Goal: Task Accomplishment & Management: Use online tool/utility

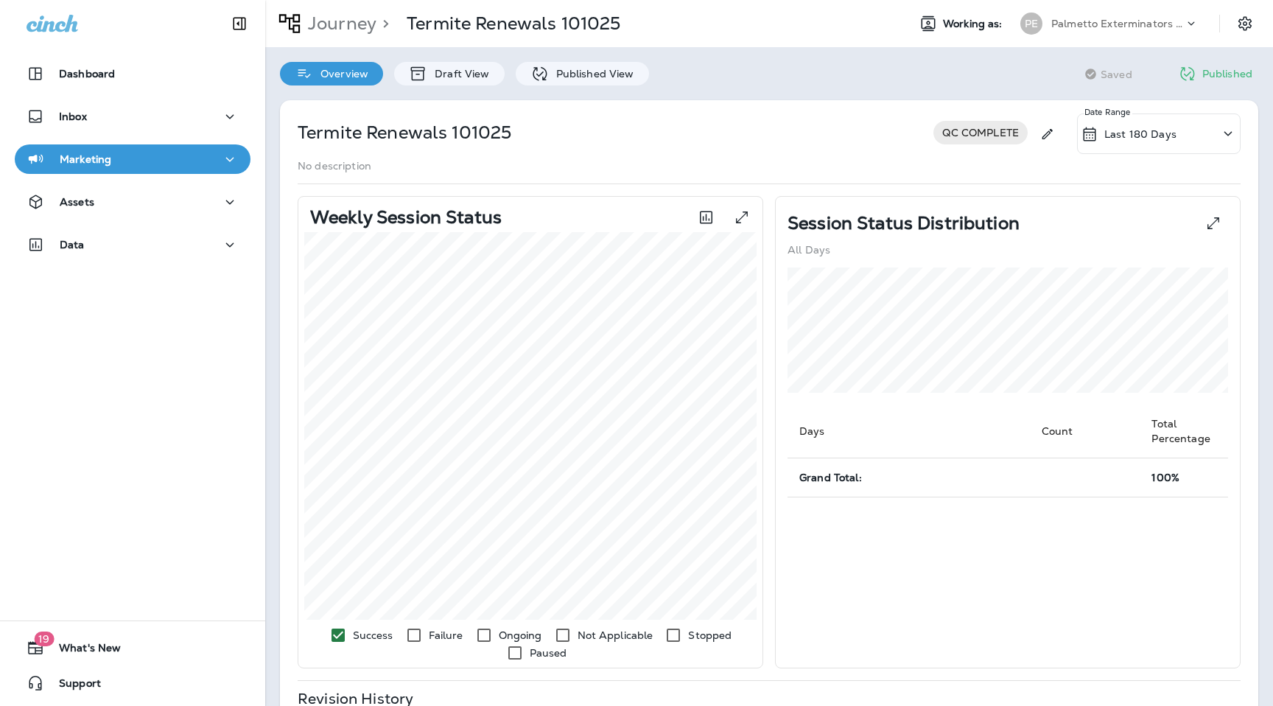
click at [1176, 21] on p "Palmetto Exterminators LLC" at bounding box center [1118, 24] width 133 height 12
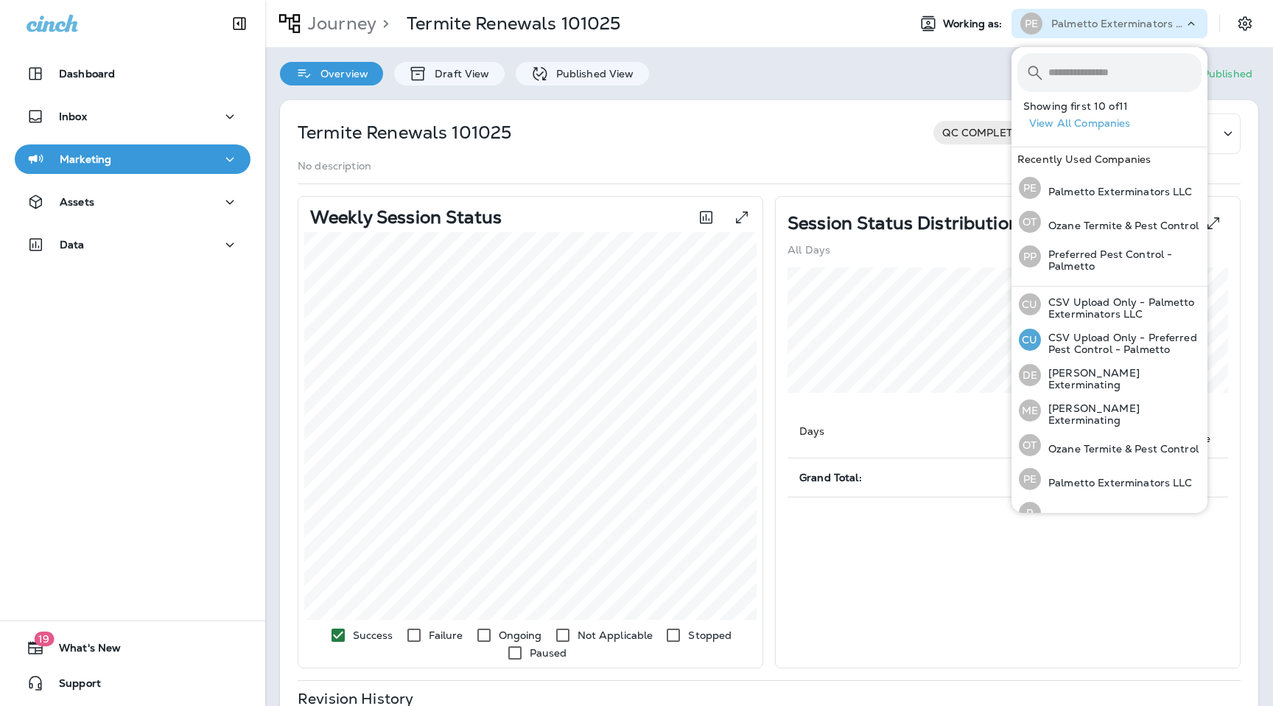
scroll to position [161, 0]
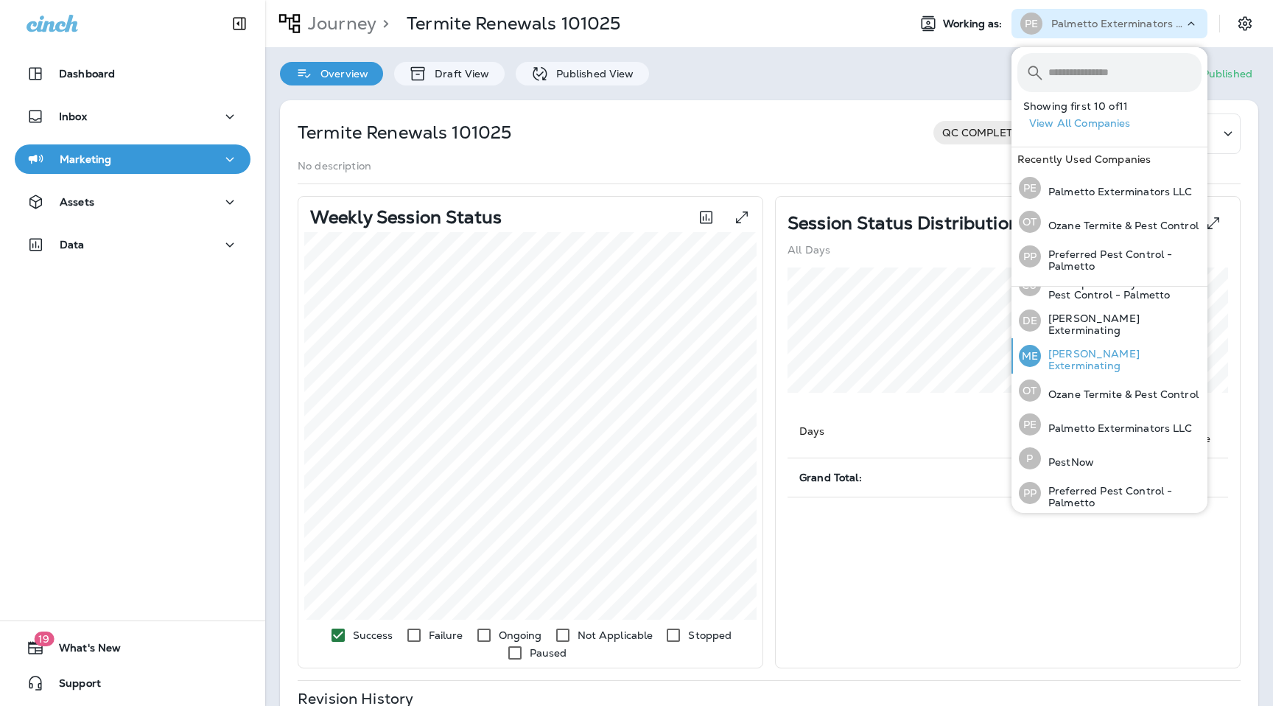
click at [1078, 366] on div "ME [PERSON_NAME] Exterminating" at bounding box center [1110, 355] width 195 height 35
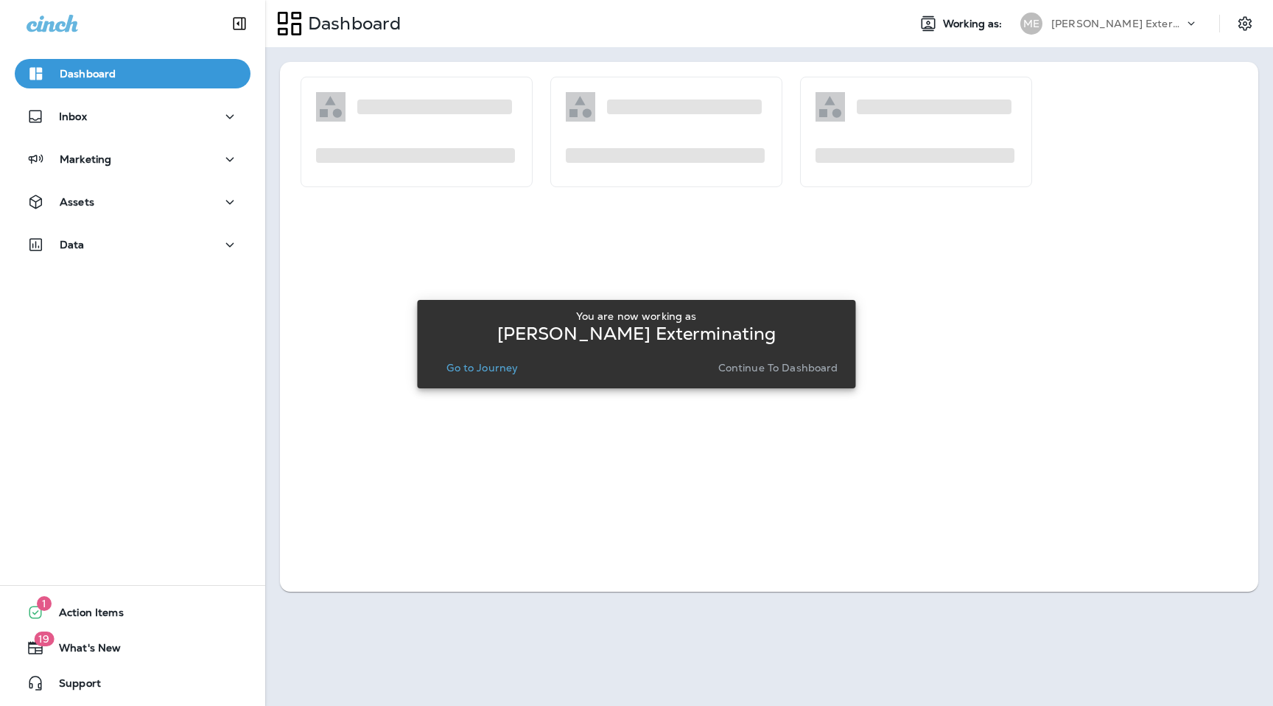
click at [815, 370] on p "Continue to Dashboard" at bounding box center [779, 368] width 120 height 12
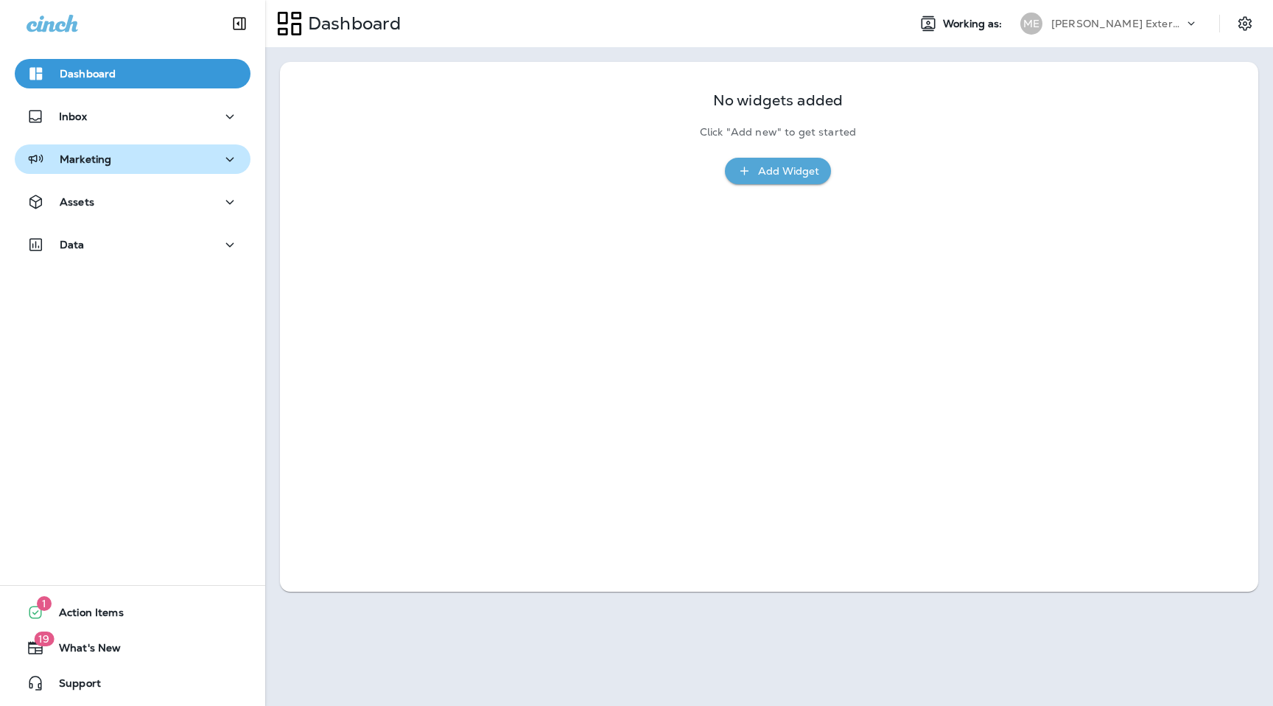
click at [102, 162] on p "Marketing" at bounding box center [86, 159] width 52 height 12
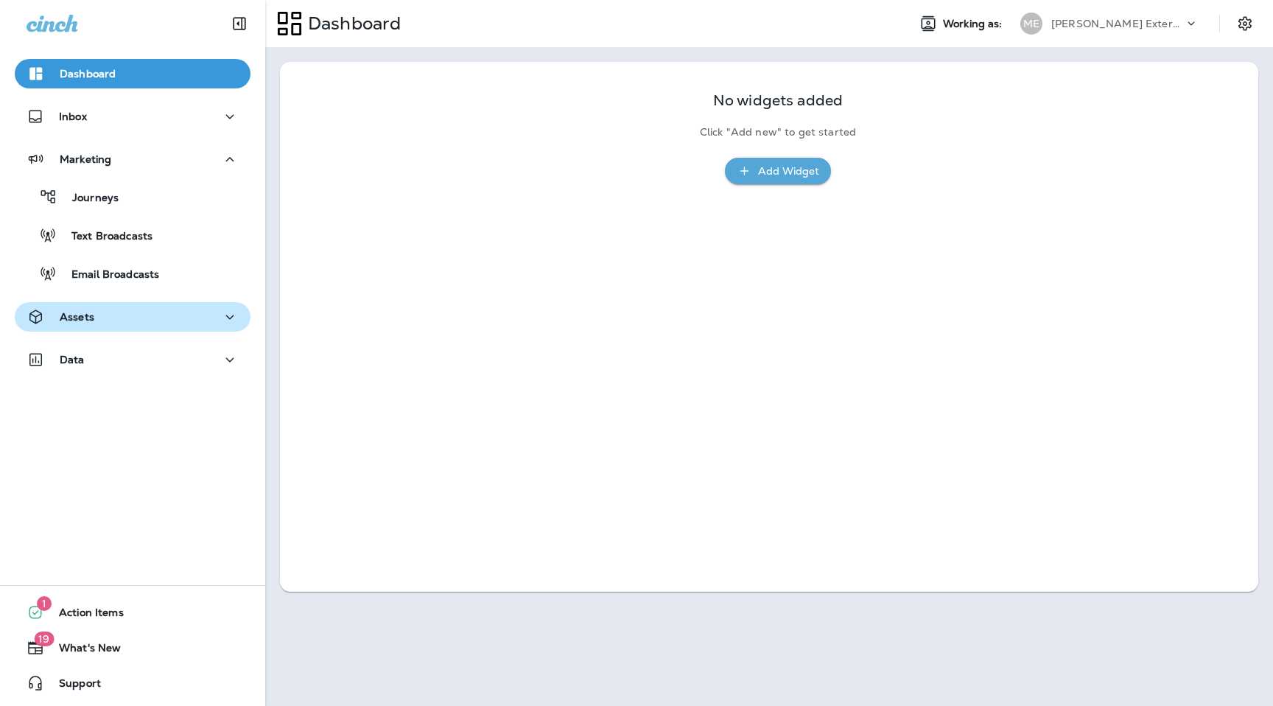
click at [97, 318] on div "Assets" at bounding box center [133, 317] width 212 height 18
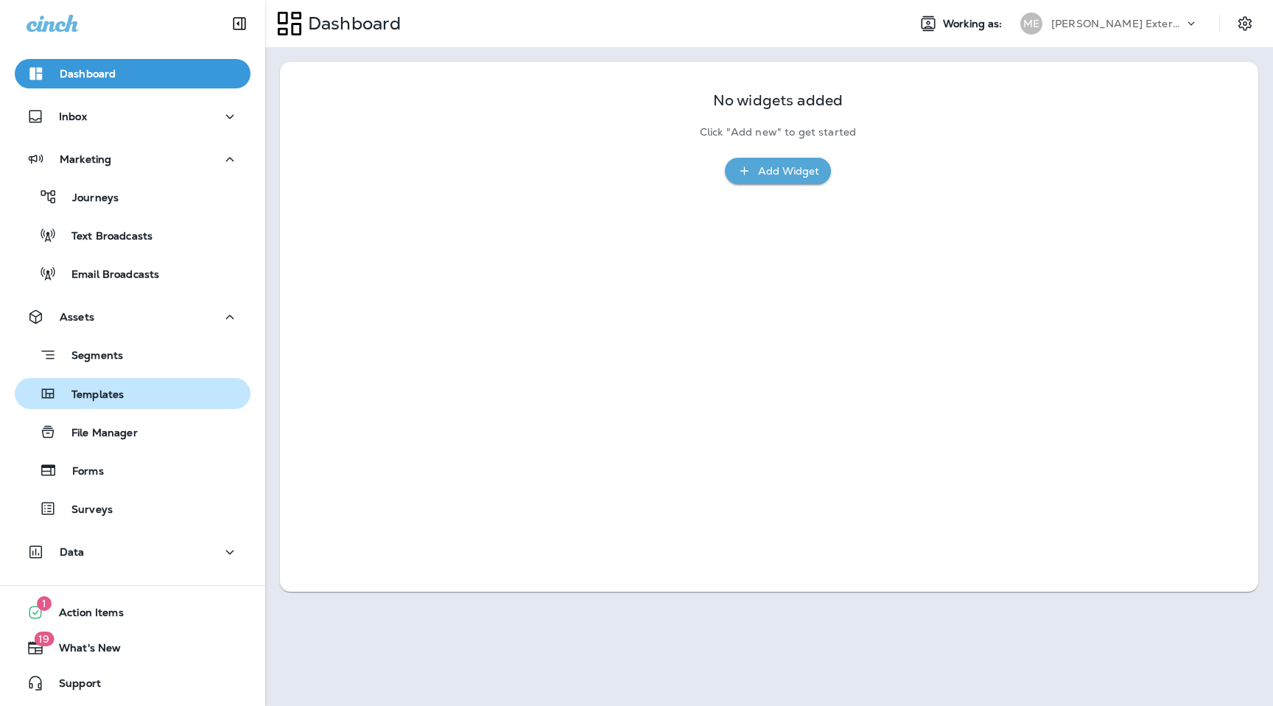
click at [96, 392] on p "Templates" at bounding box center [90, 395] width 67 height 14
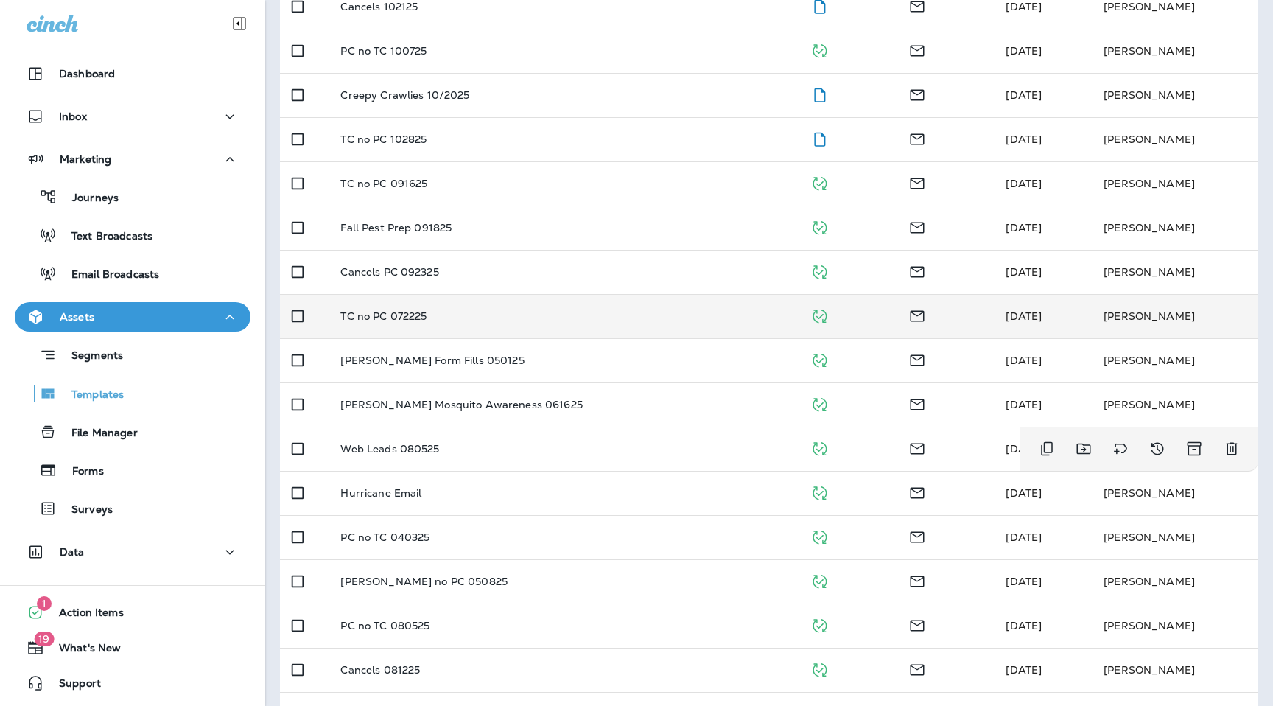
scroll to position [385, 0]
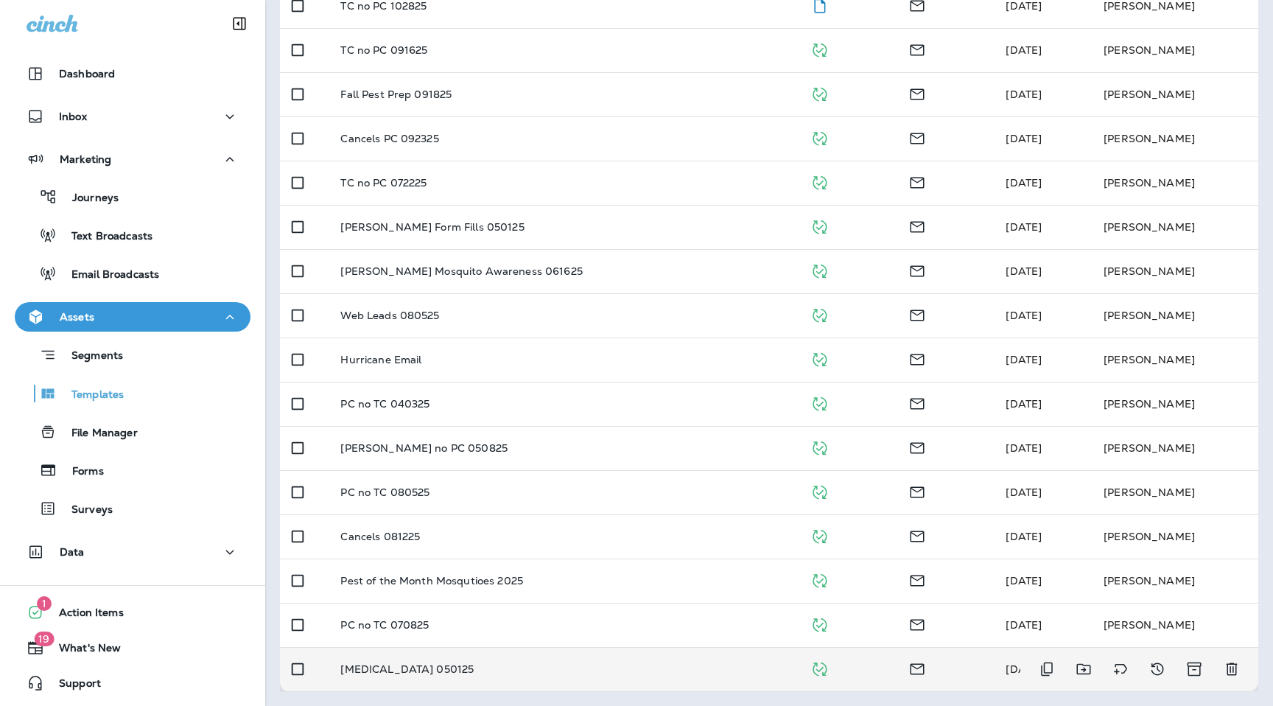
click at [438, 666] on p "[MEDICAL_DATA] 050125" at bounding box center [406, 669] width 133 height 12
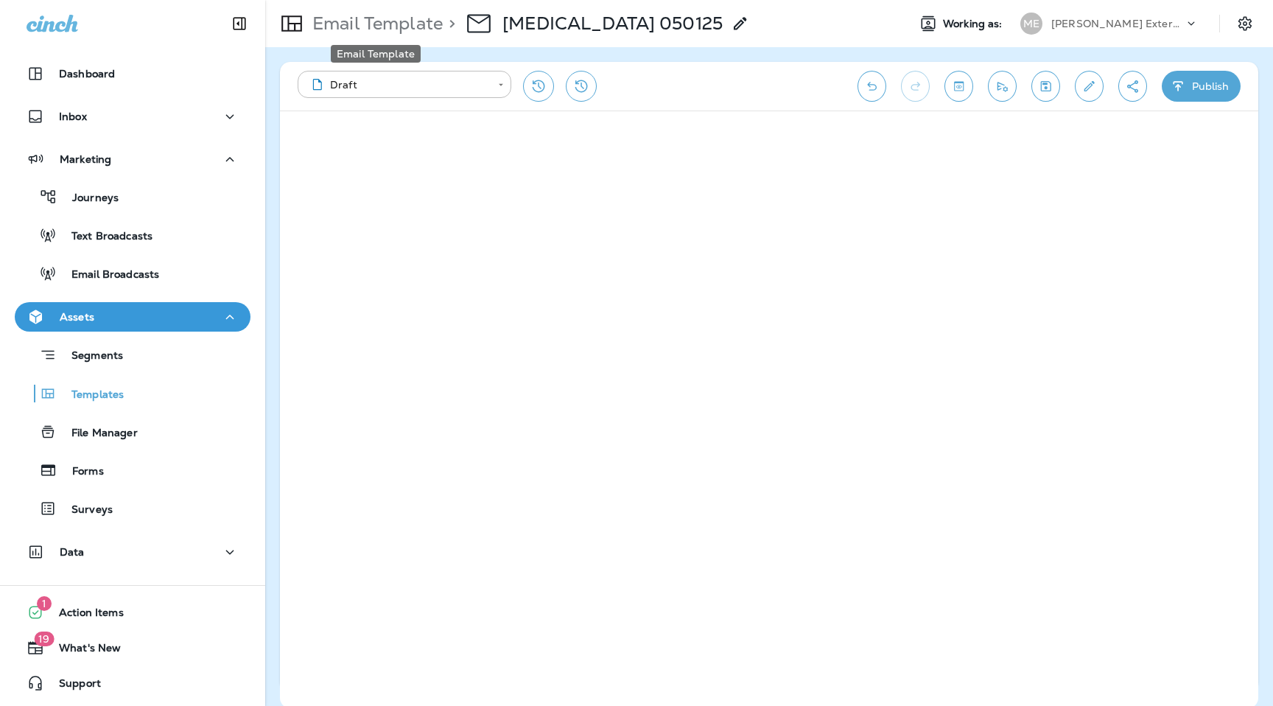
click at [388, 23] on p "Email Template" at bounding box center [375, 24] width 136 height 22
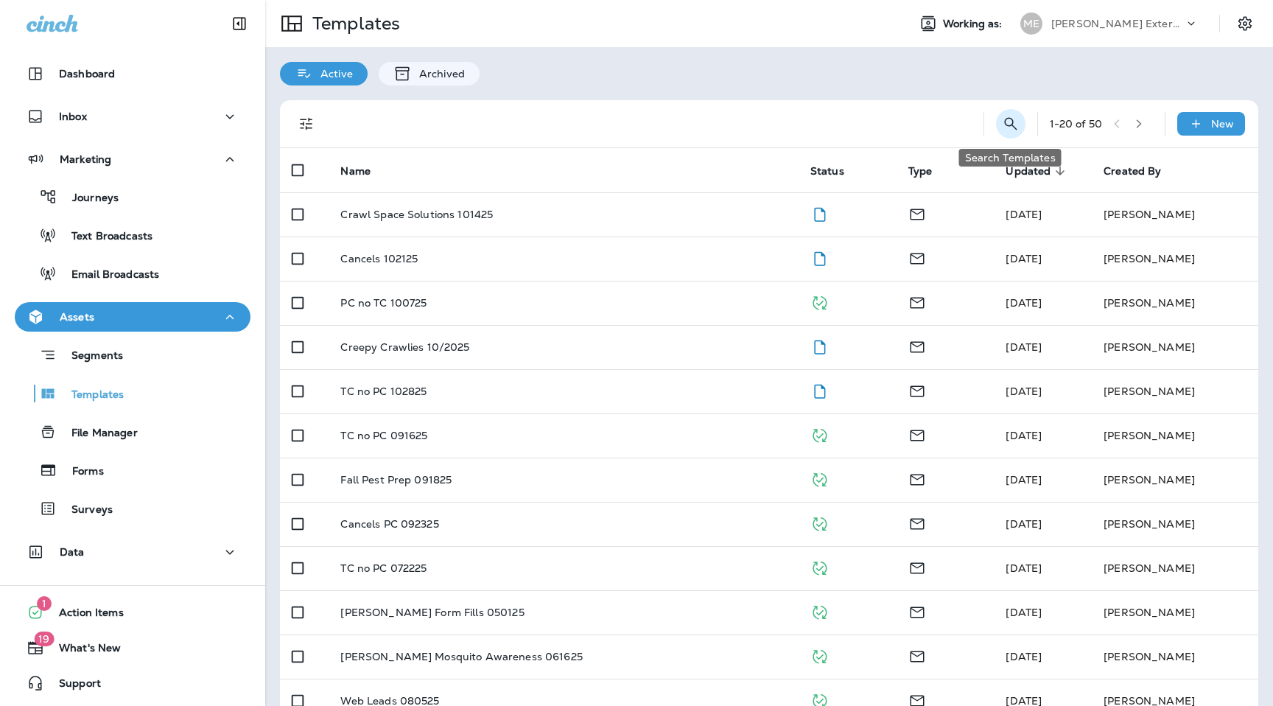
click at [1002, 118] on icon "Search Templates" at bounding box center [1011, 124] width 18 height 18
type input "********"
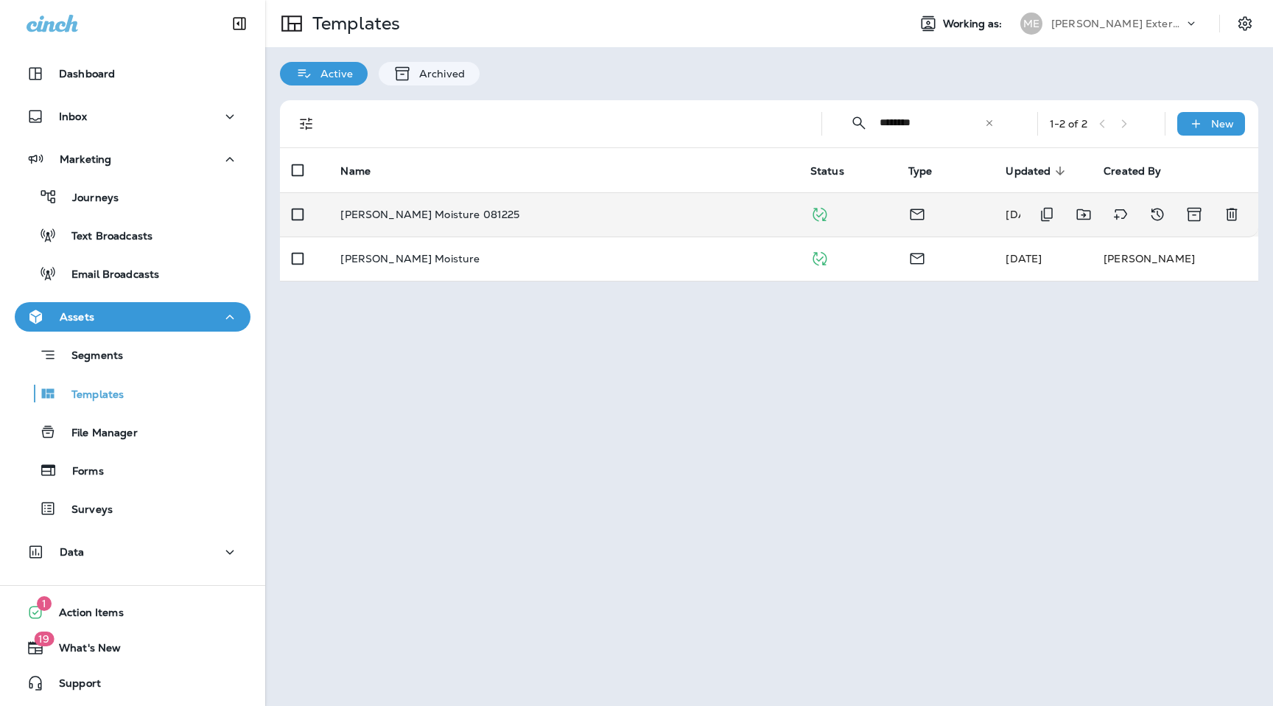
click at [399, 215] on p "[PERSON_NAME] Moisture 081225" at bounding box center [429, 215] width 179 height 12
